Goal: Use online tool/utility: Utilize a website feature to perform a specific function

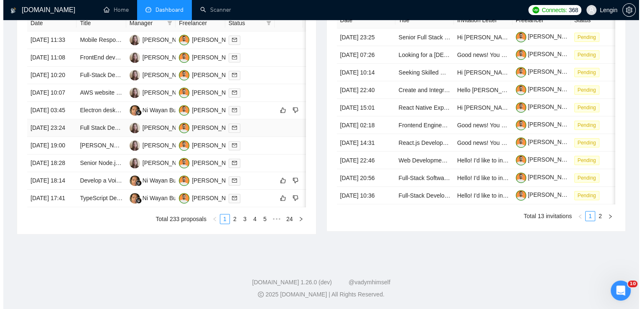
scroll to position [365, 0]
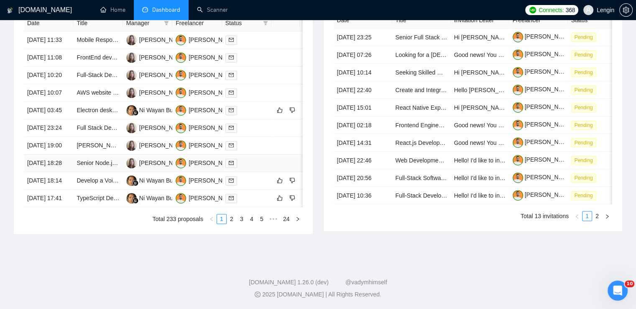
click at [106, 172] on td "Senior Node.js/TypeScript Package Developer" at bounding box center [97, 163] width 49 height 18
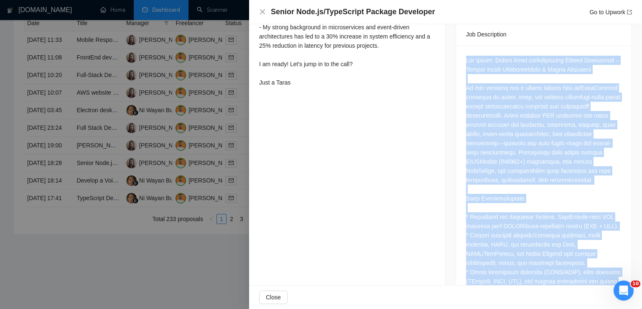
scroll to position [475, 0]
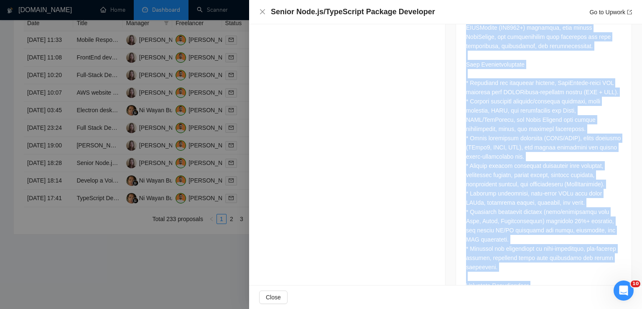
drag, startPoint x: 462, startPoint y: 52, endPoint x: 555, endPoint y: 278, distance: 244.7
click at [555, 278] on div at bounding box center [544, 305] width 176 height 787
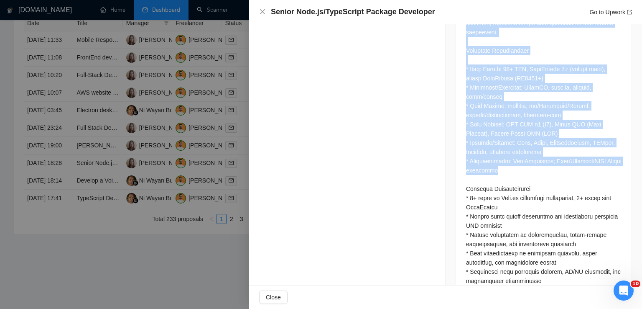
scroll to position [717, 0]
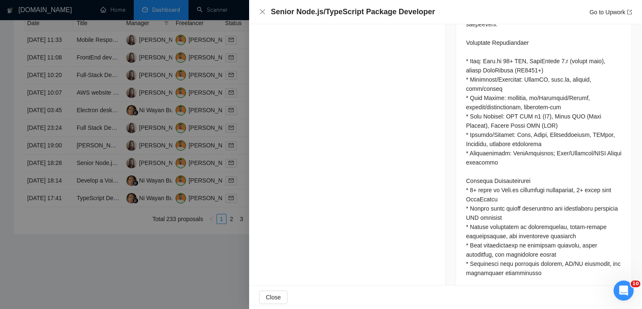
click at [553, 202] on div at bounding box center [544, 60] width 156 height 763
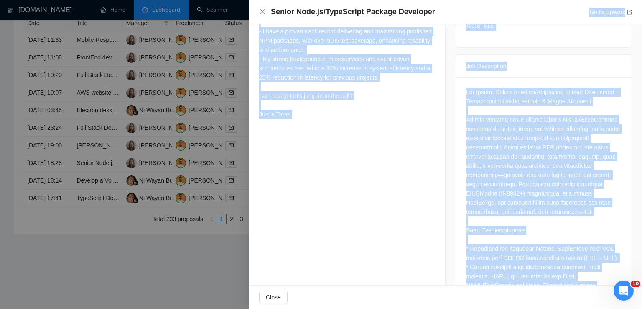
scroll to position [143, 0]
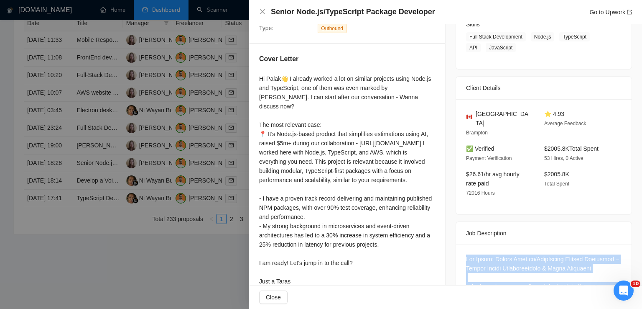
drag, startPoint x: 535, startPoint y: 257, endPoint x: 464, endPoint y: 251, distance: 71.7
copy div "Lor Ipsum: Dolors Amet.co/AdipIscing Elitsed Doeiusmod – Tempor Incidi Utlabore…"
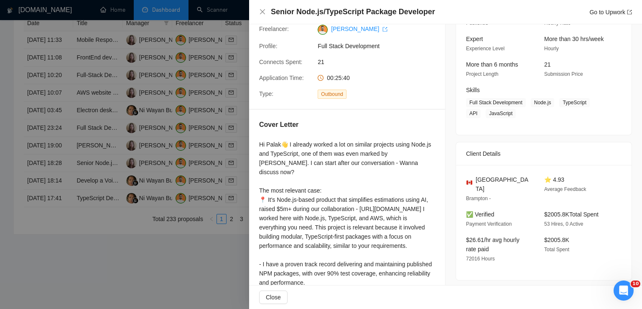
scroll to position [76, 0]
drag, startPoint x: 528, startPoint y: 104, endPoint x: 509, endPoint y: 112, distance: 20.8
click at [509, 112] on span "Full Stack Development Node.js TypeScript API JavaScript" at bounding box center [537, 109] width 143 height 20
copy span "Node.js TypeScript API JavaScript"
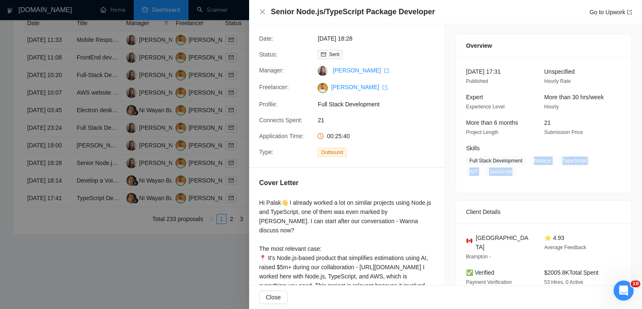
scroll to position [18, 0]
drag, startPoint x: 495, startPoint y: 237, endPoint x: 474, endPoint y: 237, distance: 21.3
click at [474, 237] on div "[GEOGRAPHIC_DATA]" at bounding box center [498, 243] width 65 height 18
copy span "[GEOGRAPHIC_DATA]"
click at [263, 12] on icon "close" at bounding box center [262, 11] width 5 height 5
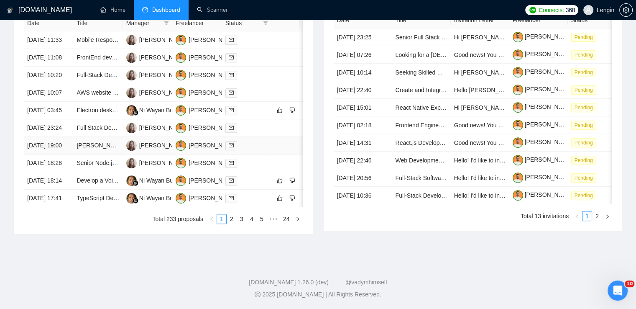
click at [115, 154] on td "[PERSON_NAME] Web App Development Project" at bounding box center [97, 146] width 49 height 18
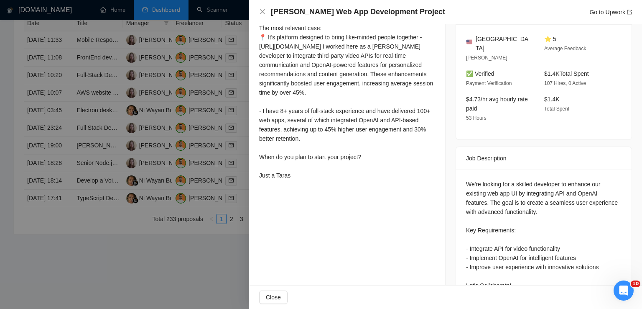
scroll to position [305, 0]
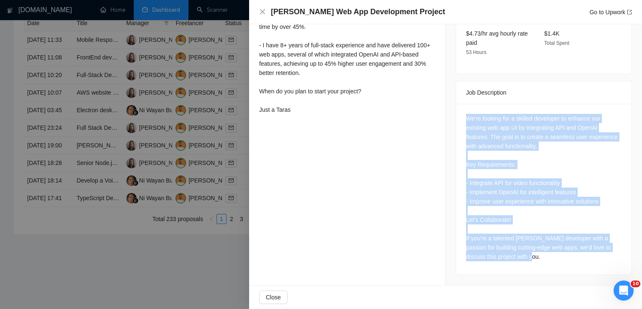
drag, startPoint x: 462, startPoint y: 116, endPoint x: 539, endPoint y: 262, distance: 164.2
click at [539, 262] on div "We're looking for a skilled developer to enhance our existing web app UI by int…" at bounding box center [544, 189] width 176 height 171
copy div "We're looking for a skilled developer to enhance our existing web app UI by int…"
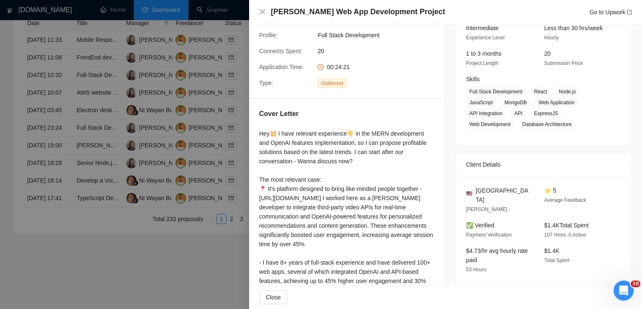
scroll to position [86, 0]
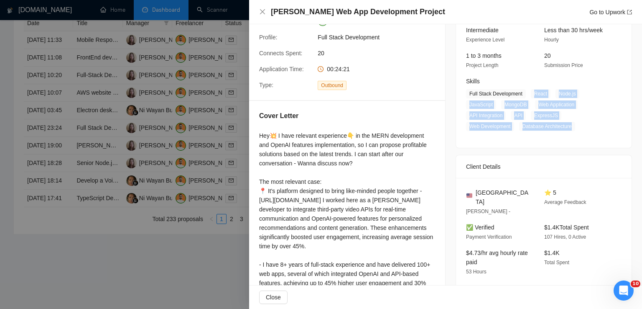
drag, startPoint x: 530, startPoint y: 94, endPoint x: 570, endPoint y: 124, distance: 49.9
click at [570, 124] on span "Full Stack Development React Node.js JavaScript MongoDB Web Application API Int…" at bounding box center [537, 110] width 143 height 42
copy span "React Node.js JavaScript MongoDB Web Application API Integration API ExpressJS …"
drag, startPoint x: 493, startPoint y: 202, endPoint x: 472, endPoint y: 193, distance: 22.7
click at [476, 193] on span "[GEOGRAPHIC_DATA]" at bounding box center [503, 197] width 55 height 18
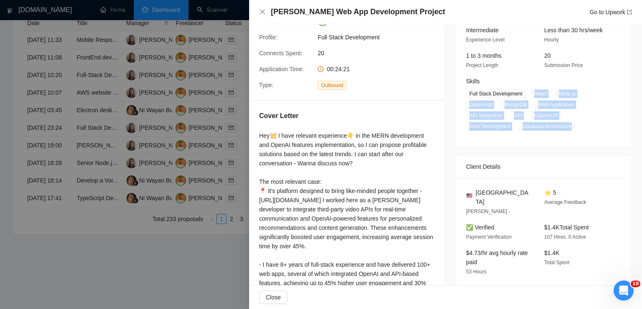
copy span "[GEOGRAPHIC_DATA]"
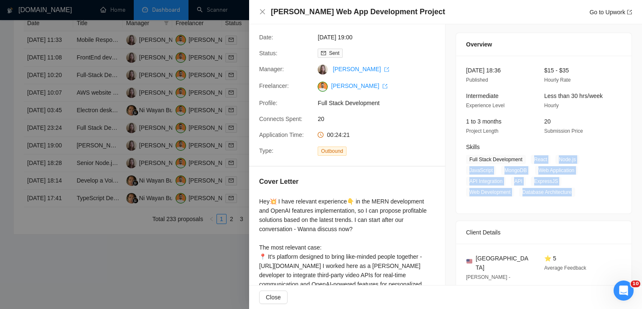
scroll to position [0, 0]
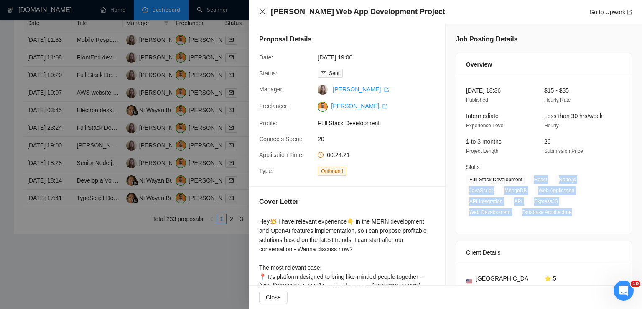
click at [261, 12] on icon "close" at bounding box center [262, 11] width 7 height 7
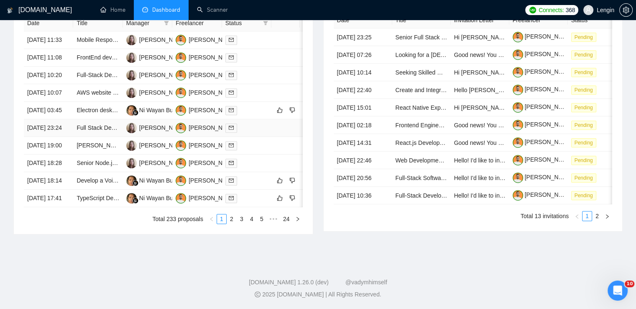
click at [109, 137] on td "Full Stack Developer for AI SaaS Healthcare Platform (Next.js, Supabase, Google…" at bounding box center [97, 128] width 49 height 18
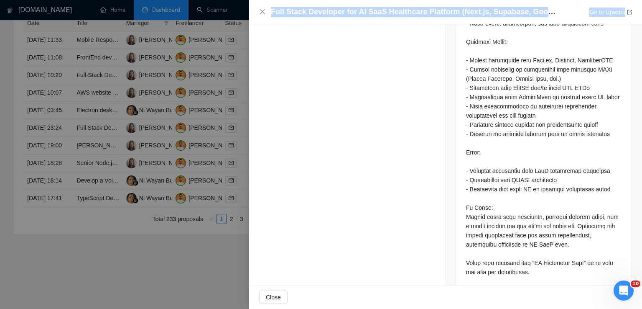
scroll to position [580, 0]
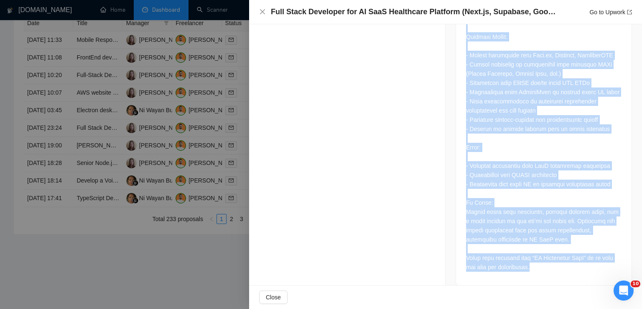
drag, startPoint x: 464, startPoint y: 106, endPoint x: 537, endPoint y: 258, distance: 168.1
click at [537, 258] on div at bounding box center [544, 55] width 156 height 432
copy div "We are seeking an experienced Full Stack Developer to help us build an innovati…"
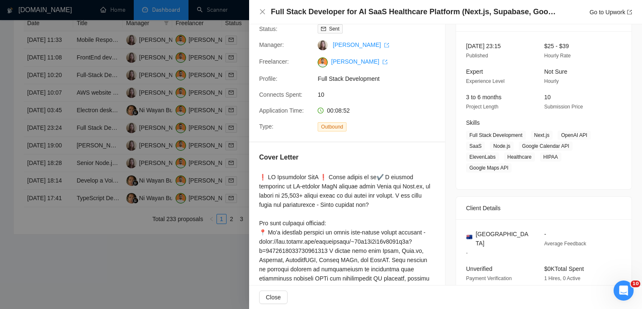
scroll to position [27, 0]
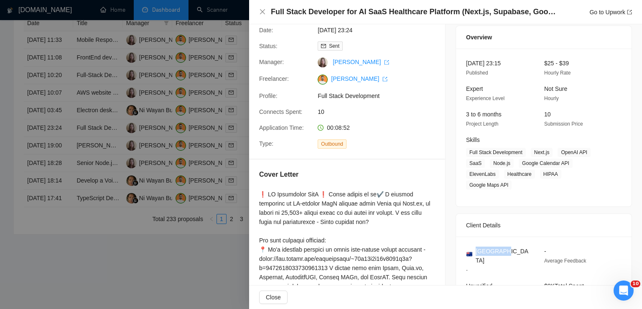
drag, startPoint x: 500, startPoint y: 240, endPoint x: 475, endPoint y: 240, distance: 25.1
click at [475, 246] on div "[GEOGRAPHIC_DATA]" at bounding box center [498, 255] width 65 height 18
copy span "[GEOGRAPHIC_DATA]"
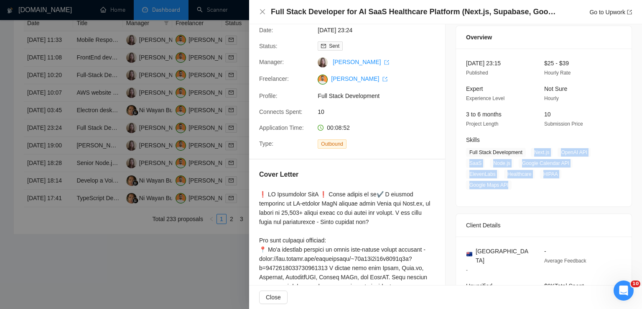
drag, startPoint x: 529, startPoint y: 154, endPoint x: 565, endPoint y: 169, distance: 38.8
click at [565, 169] on span "Full Stack Development Next.js OpenAI API SaaS Node.js Google Calendar API Elev…" at bounding box center [537, 169] width 143 height 42
copy span "Next.js OpenAI API SaaS Node.js Google Calendar API ElevenLabs Healthcare HIPAA…"
click at [261, 11] on icon "close" at bounding box center [262, 11] width 5 height 5
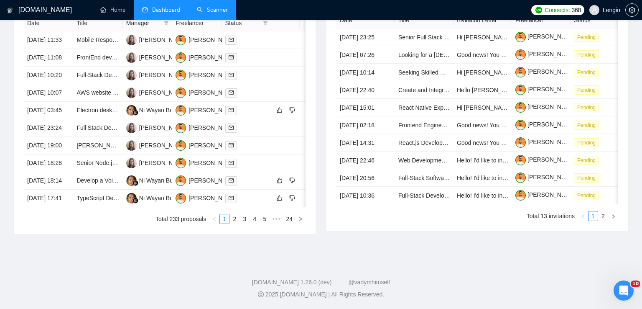
click at [216, 6] on link "Scanner" at bounding box center [212, 9] width 31 height 7
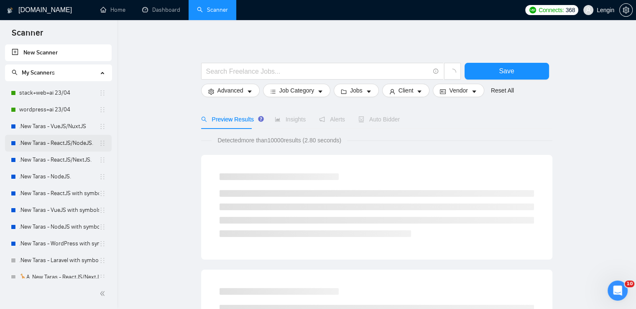
click at [74, 145] on link ".New Taras - ReactJS/NodeJS." at bounding box center [59, 143] width 80 height 17
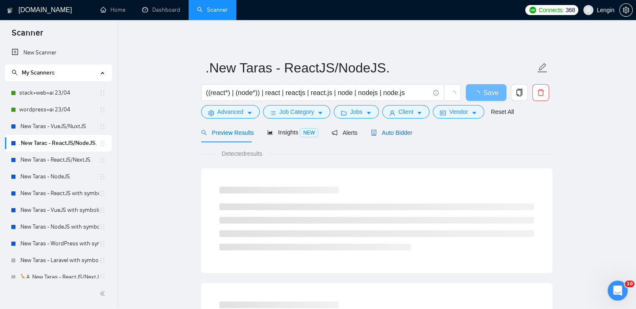
click at [387, 136] on div "Auto Bidder" at bounding box center [391, 132] width 41 height 9
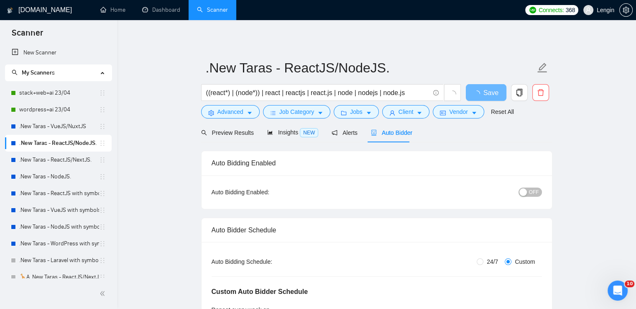
radio input "false"
radio input "true"
click at [231, 136] on div "Preview Results" at bounding box center [227, 132] width 53 height 9
